Goal: Information Seeking & Learning: Learn about a topic

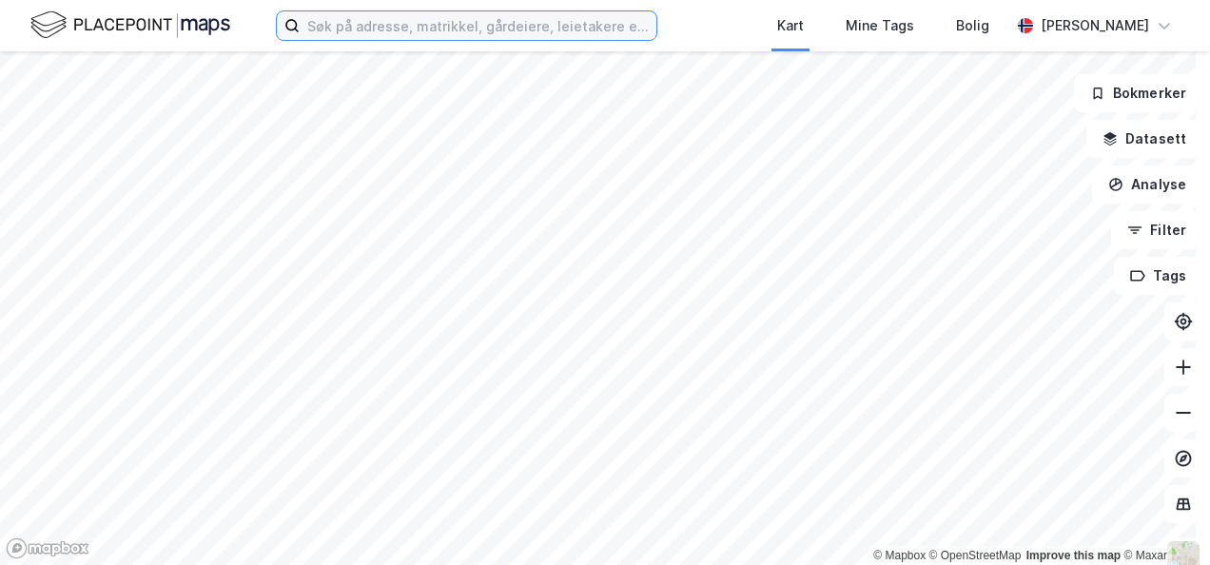
click at [398, 23] on input at bounding box center [478, 25] width 357 height 29
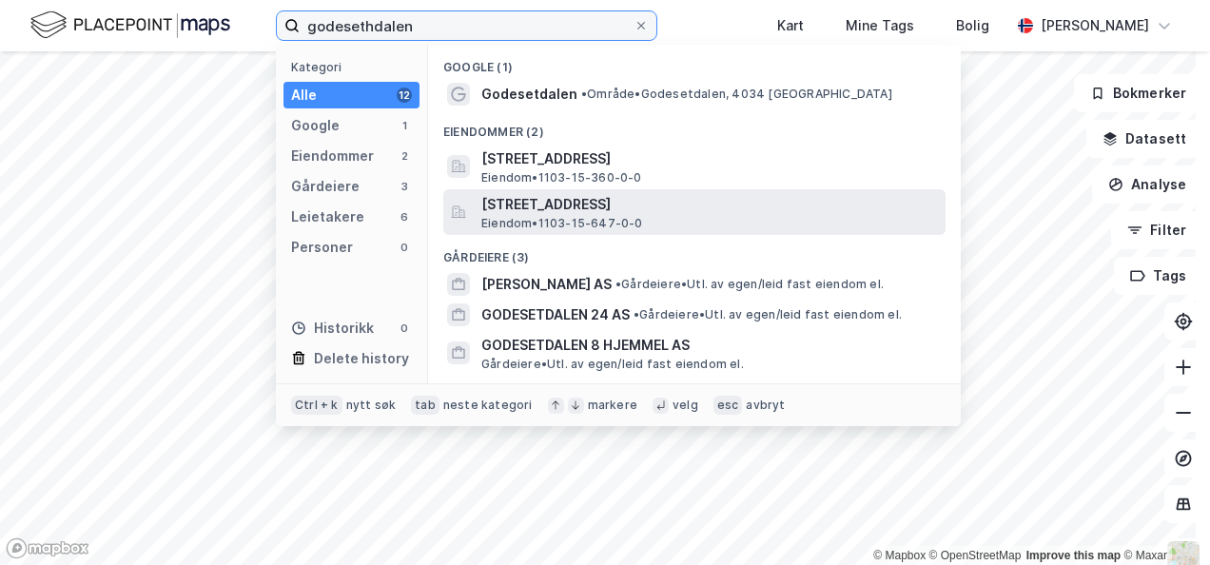
type input "godesethdalen"
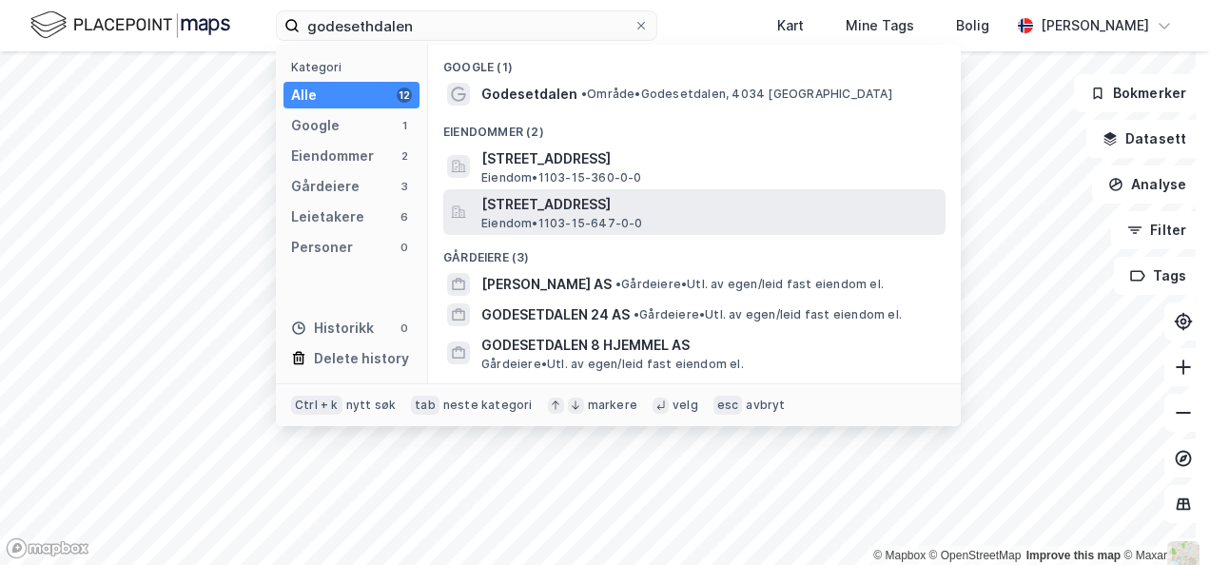
click at [533, 209] on span "[STREET_ADDRESS]" at bounding box center [709, 204] width 457 height 23
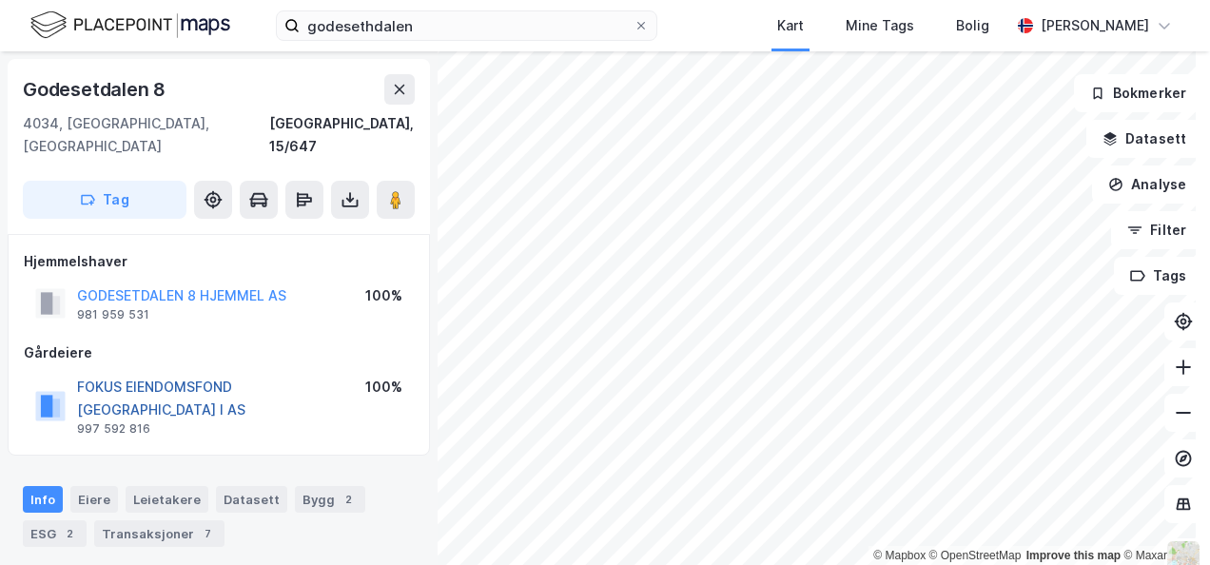
click at [0, 0] on button "FOKUS EIENDOMSFOND [GEOGRAPHIC_DATA] I AS" at bounding box center [0, 0] width 0 height 0
